Goal: Register for event/course

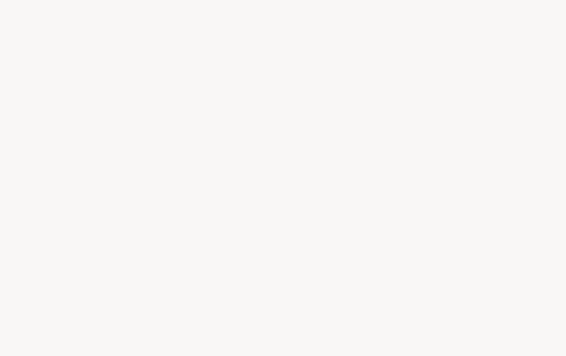
click at [63, 234] on div at bounding box center [283, 178] width 566 height 356
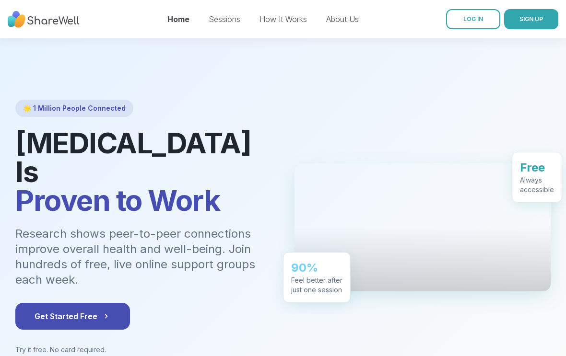
click at [483, 23] on link "LOG IN" at bounding box center [473, 19] width 54 height 20
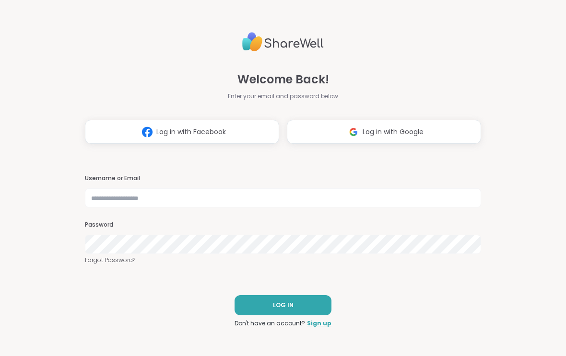
click at [459, 128] on button "Log in with Google" at bounding box center [384, 132] width 194 height 24
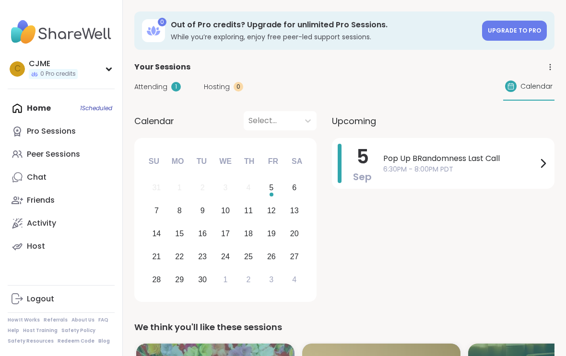
click at [44, 154] on div "Peer Sessions" at bounding box center [53, 154] width 53 height 11
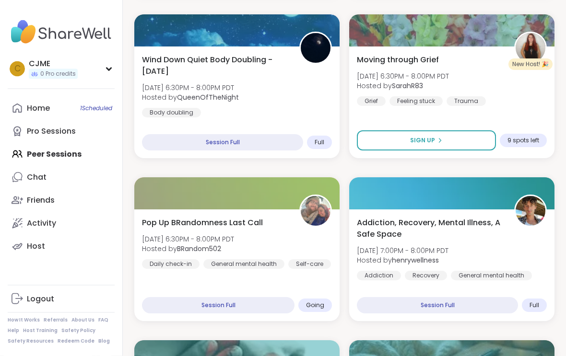
scroll to position [774, 0]
click at [522, 116] on div "Moving through Grief [DATE] 6:30PM - 8:00PM PDT Hosted by SarahR83 Grief Feelin…" at bounding box center [451, 103] width 205 height 112
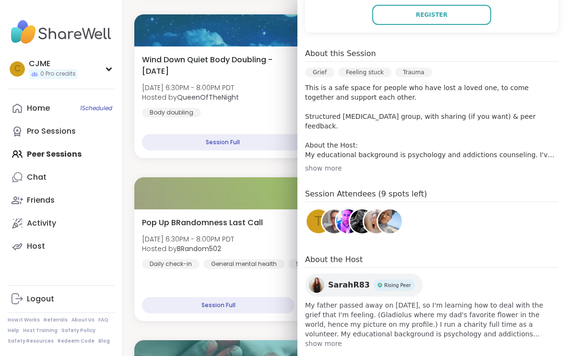
scroll to position [228, 0]
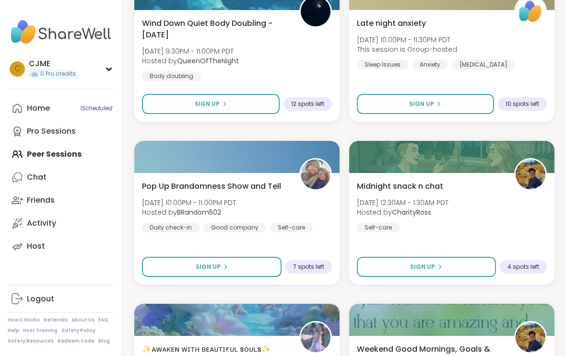
scroll to position [1627, 0]
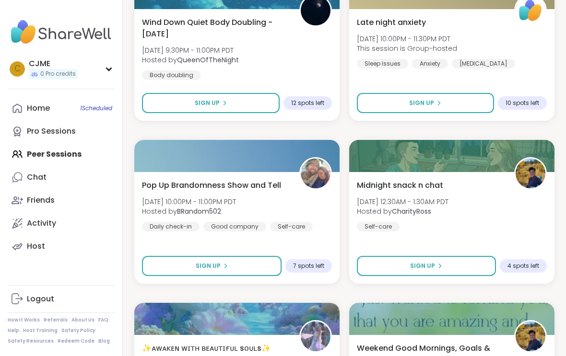
click at [244, 147] on div at bounding box center [236, 156] width 205 height 32
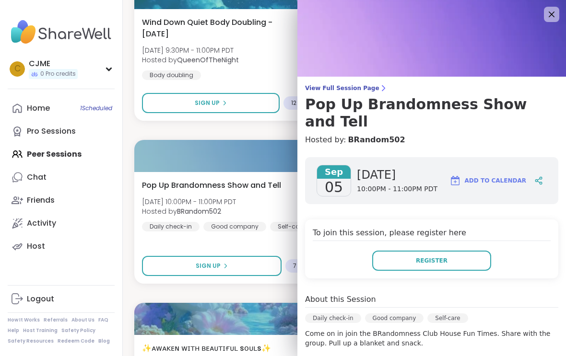
scroll to position [0, 0]
click at [251, 143] on div at bounding box center [236, 156] width 205 height 32
